Goal: Task Accomplishment & Management: Use online tool/utility

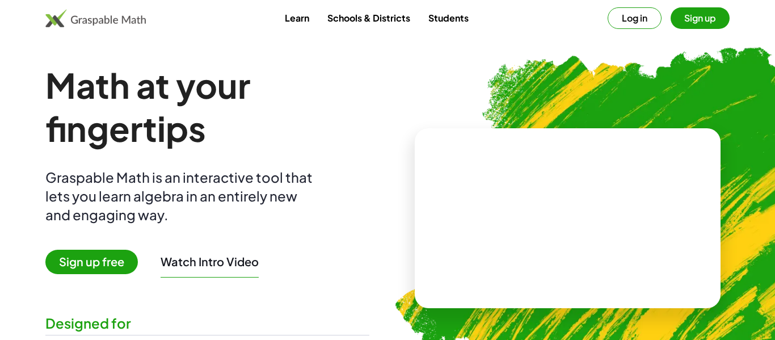
scroll to position [83, 0]
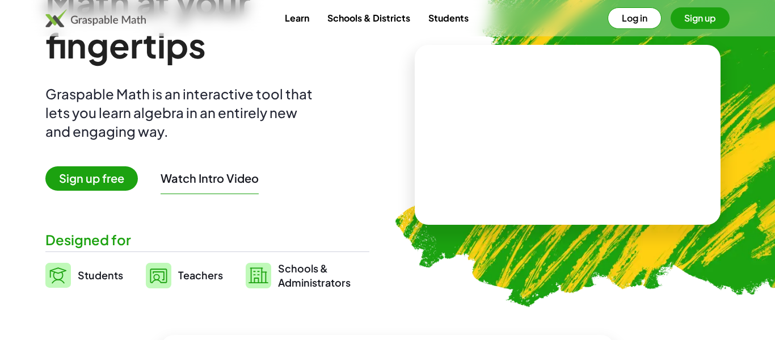
click at [126, 173] on span "Sign up free" at bounding box center [91, 178] width 92 height 24
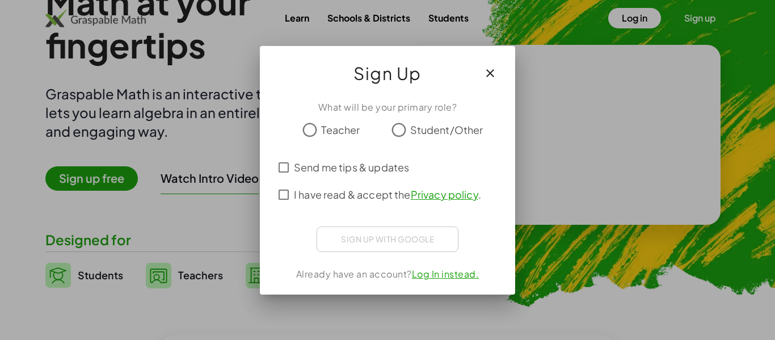
scroll to position [0, 0]
click at [441, 132] on span "Student/Other" at bounding box center [446, 129] width 73 height 15
click at [376, 200] on span "I have read & accept the Privacy policy ." at bounding box center [387, 194] width 187 height 15
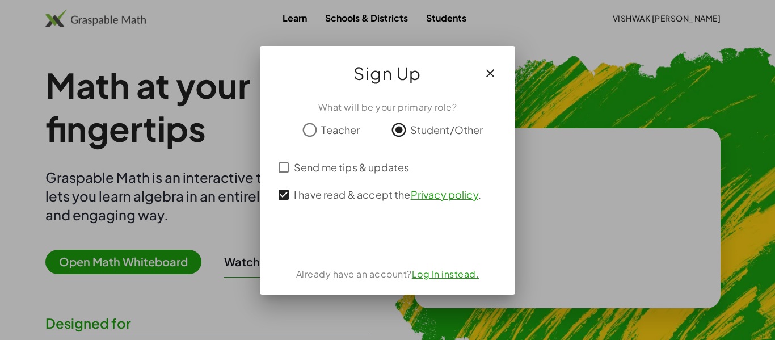
scroll to position [83, 0]
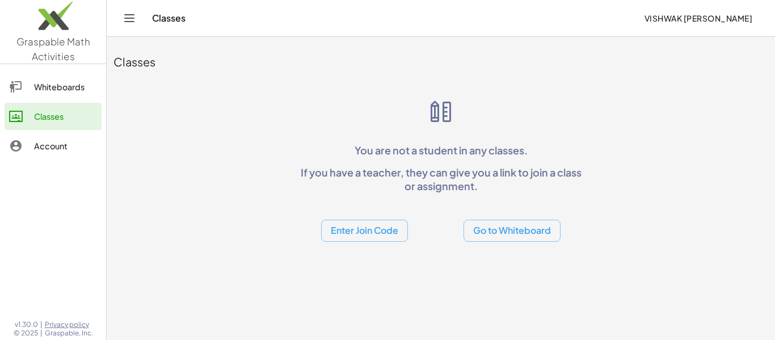
click at [390, 218] on div "Enter Join Code Go to Whiteboard" at bounding box center [440, 221] width 290 height 40
click at [392, 227] on button "Enter Join Code" at bounding box center [364, 230] width 87 height 22
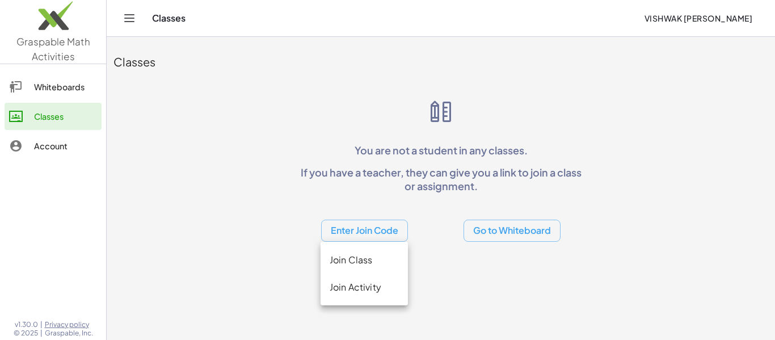
click at [326, 296] on div "Join Activity" at bounding box center [363, 286] width 87 height 27
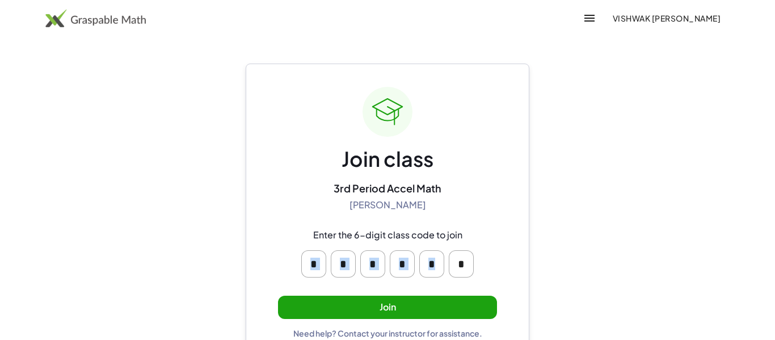
drag, startPoint x: 476, startPoint y: 265, endPoint x: 296, endPoint y: 260, distance: 180.4
click at [297, 260] on div "* * * * * *" at bounding box center [387, 264] width 181 height 36
click at [355, 319] on div "Join class 3rd Period Accel Math [PERSON_NAME] Enter the 6-digit class code to …" at bounding box center [387, 212] width 219 height 251
click at [351, 315] on button "Join" at bounding box center [387, 306] width 219 height 23
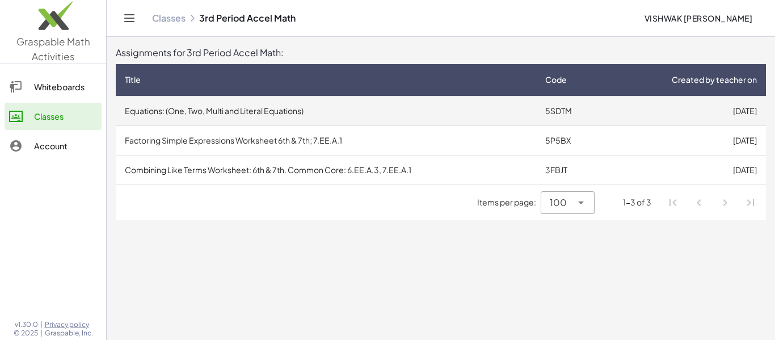
click at [396, 115] on td "Equations: (One, Two, Multi and Literal Equations)" at bounding box center [326, 110] width 420 height 29
